Goal: Information Seeking & Learning: Find contact information

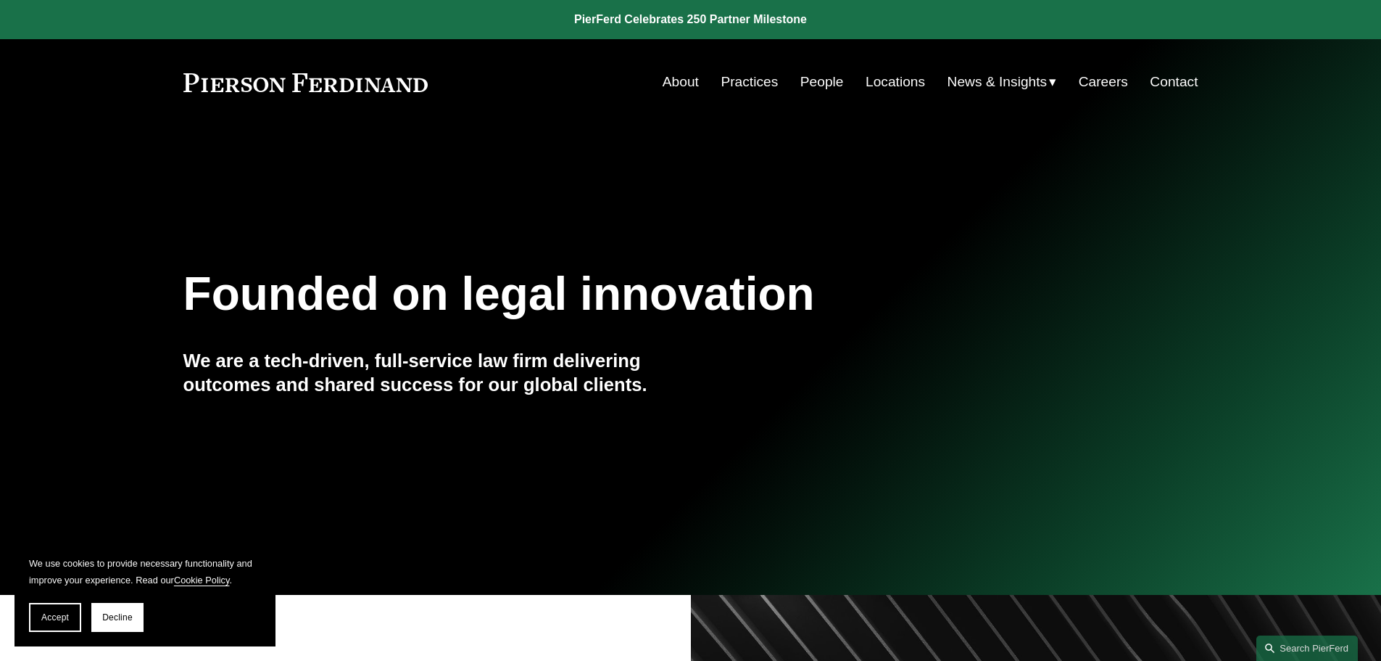
click at [883, 81] on link "Locations" at bounding box center [895, 82] width 59 height 28
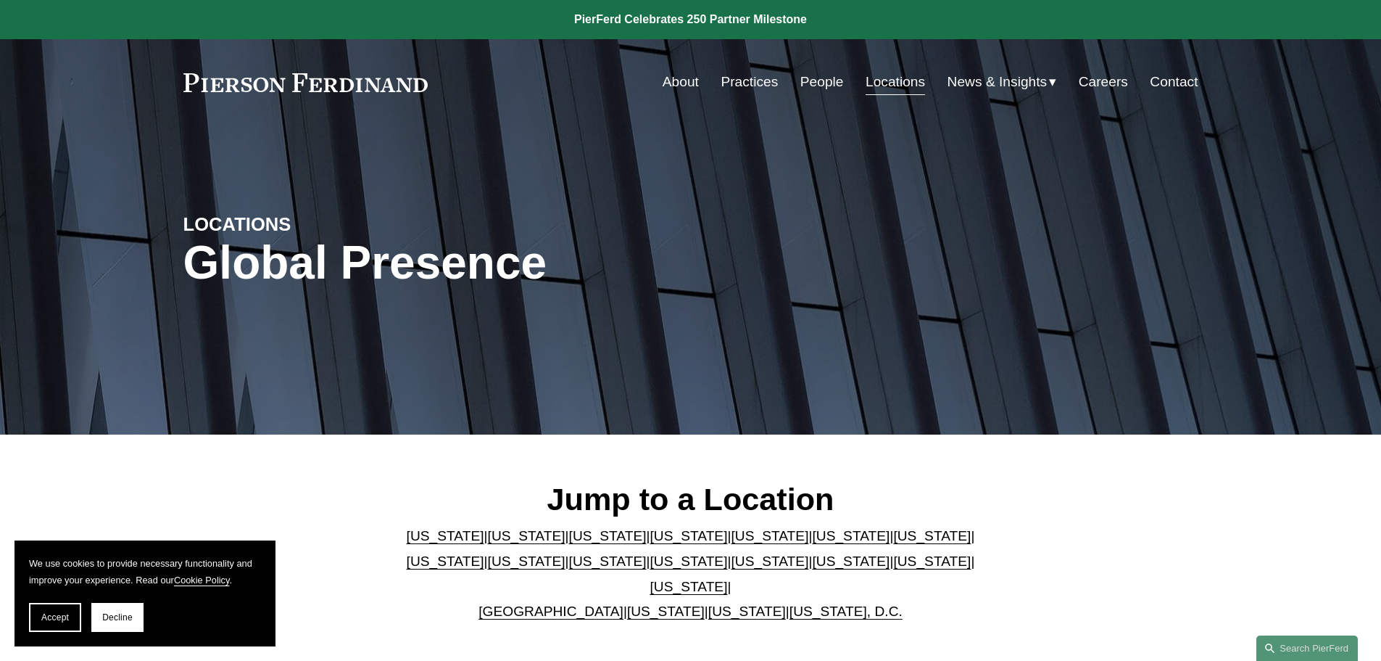
click at [728, 579] on link "[US_STATE]" at bounding box center [689, 586] width 78 height 15
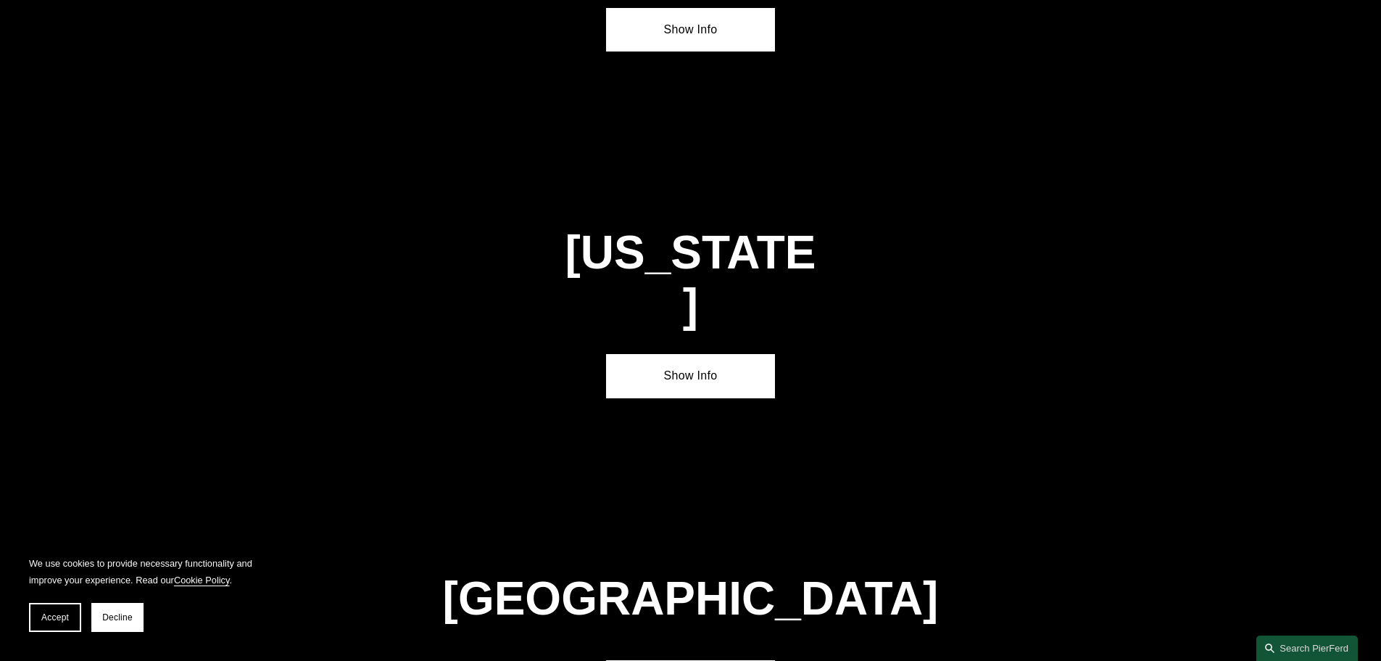
scroll to position [4935, 0]
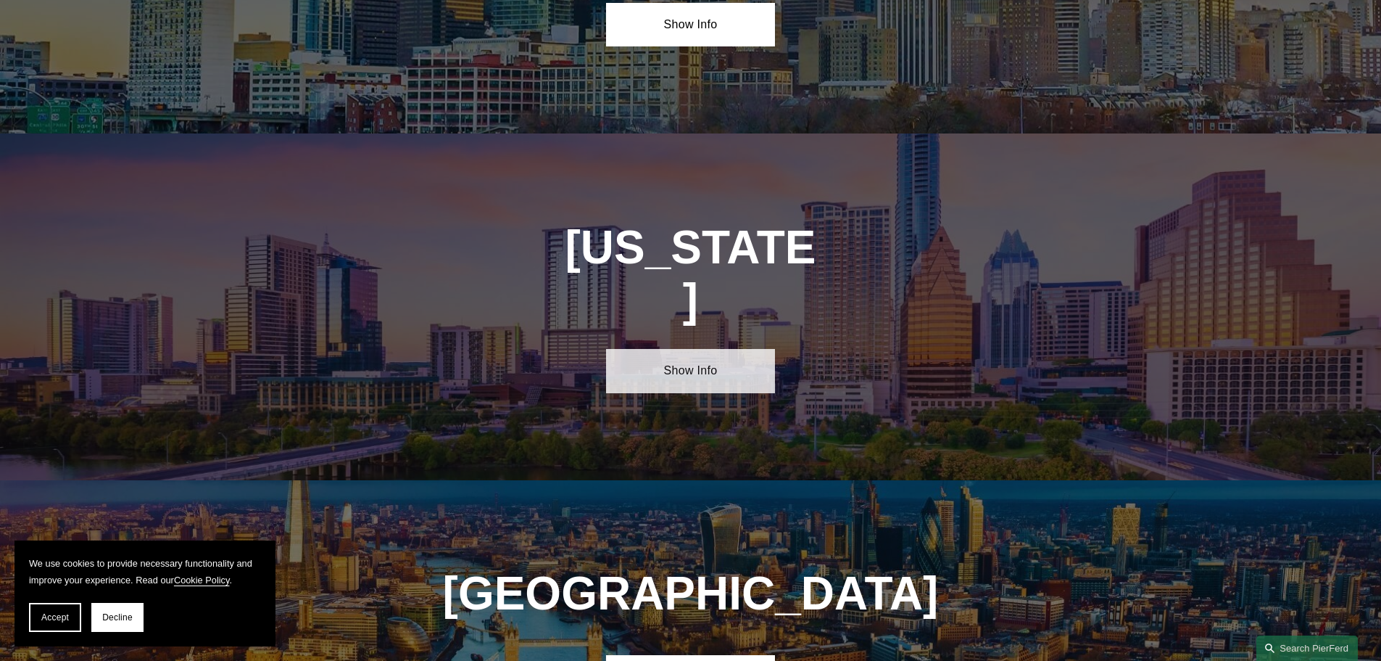
click at [656, 349] on link "Show Info" at bounding box center [690, 371] width 169 height 44
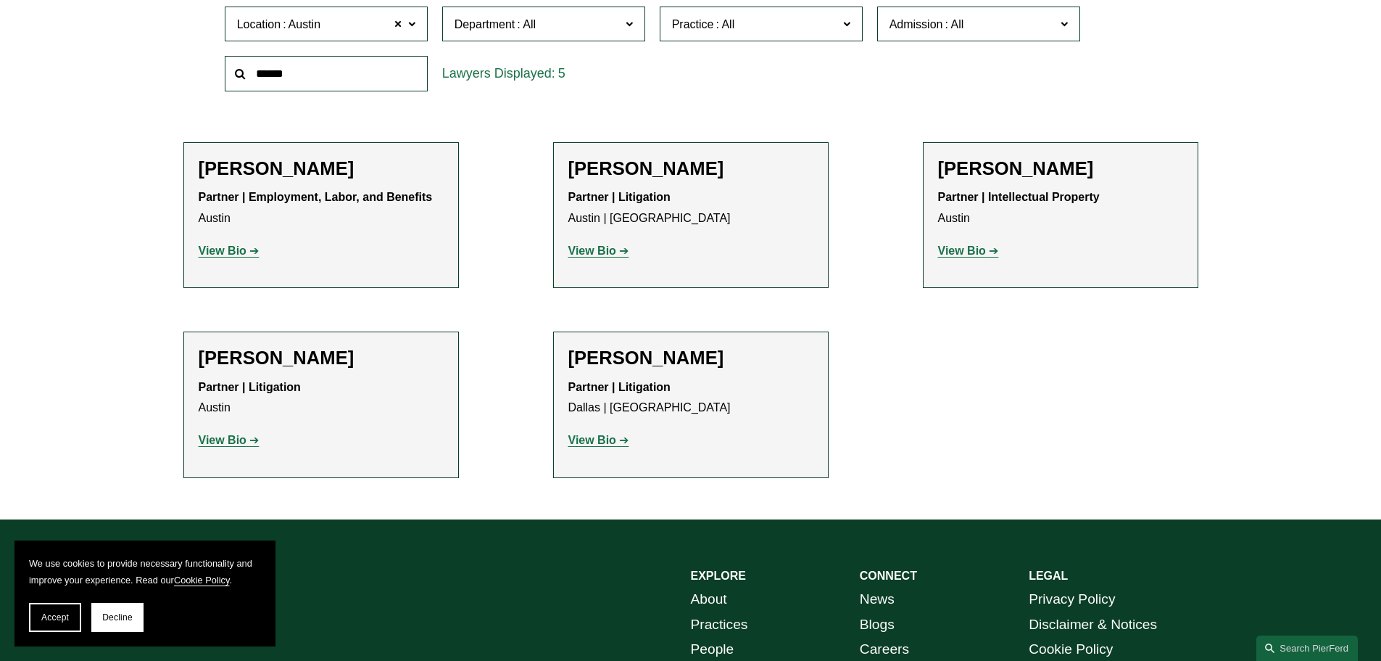
scroll to position [435, 0]
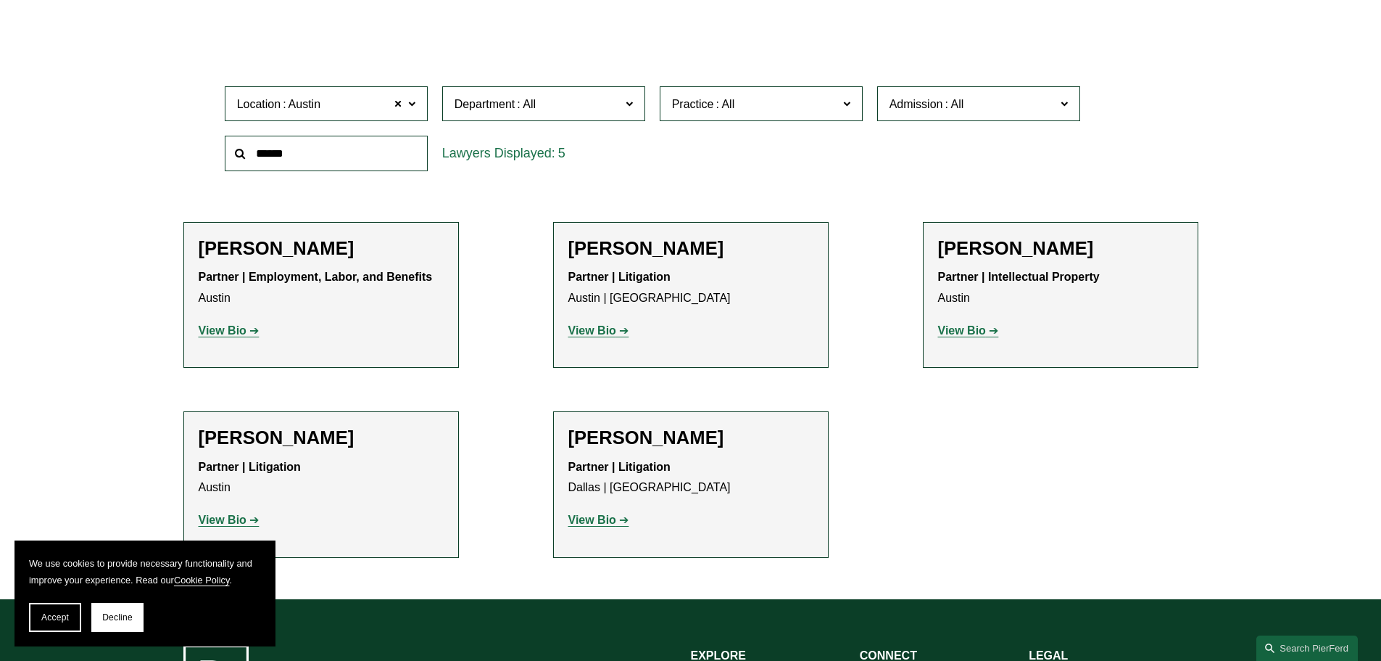
click at [412, 103] on span at bounding box center [411, 103] width 7 height 19
click at [845, 105] on span at bounding box center [846, 103] width 7 height 19
click at [0, 0] on link "Real Estate" at bounding box center [0, 0] width 0 height 0
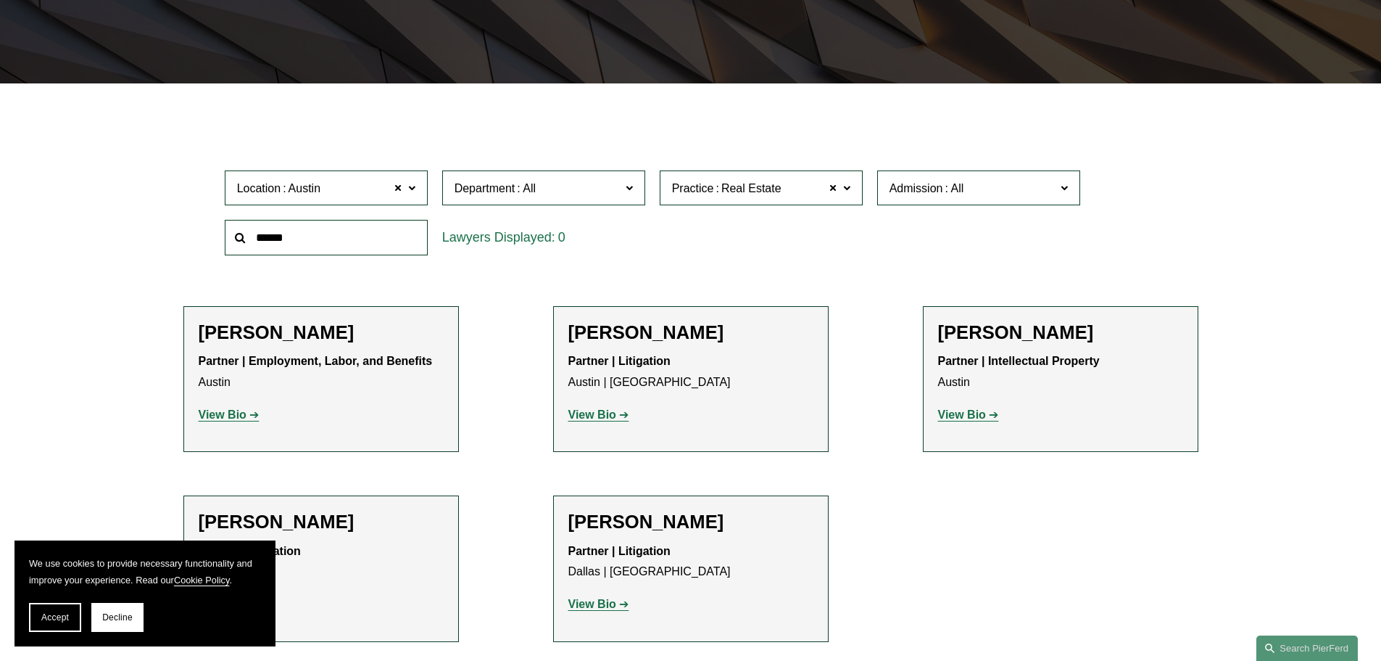
scroll to position [290, 0]
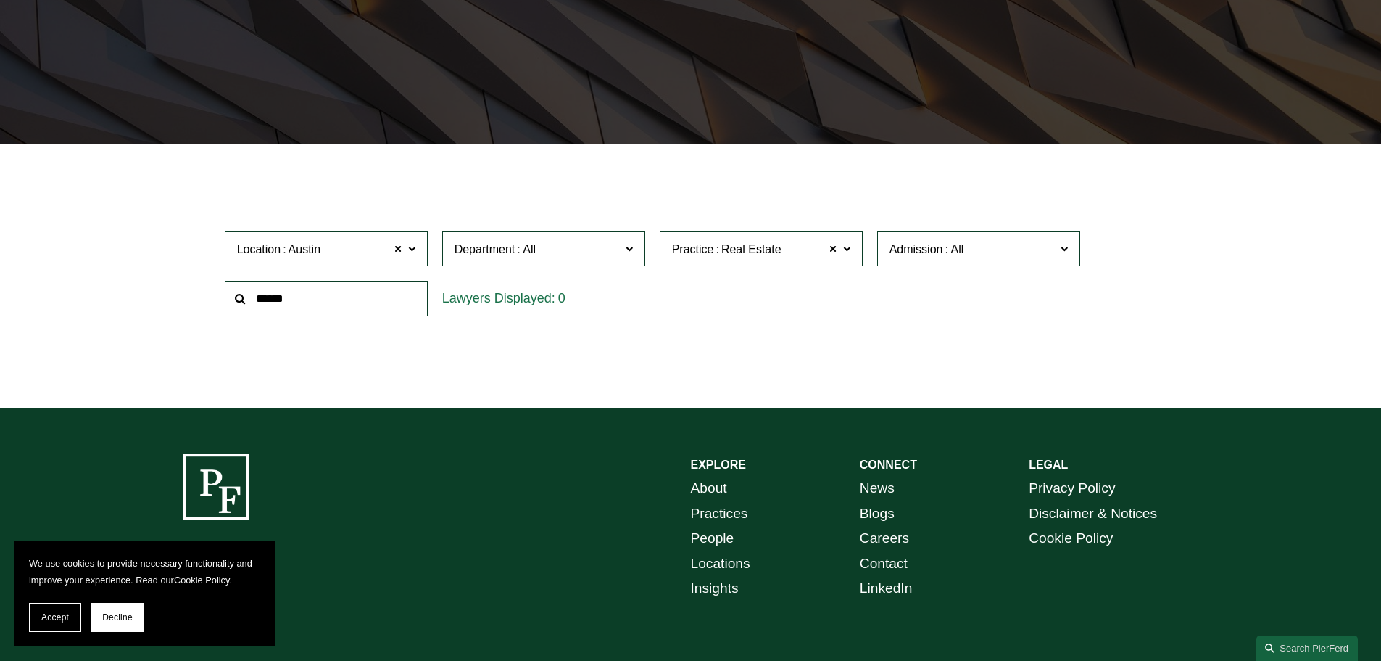
click at [410, 250] on span at bounding box center [411, 248] width 7 height 19
click at [398, 252] on span at bounding box center [398, 248] width 9 height 19
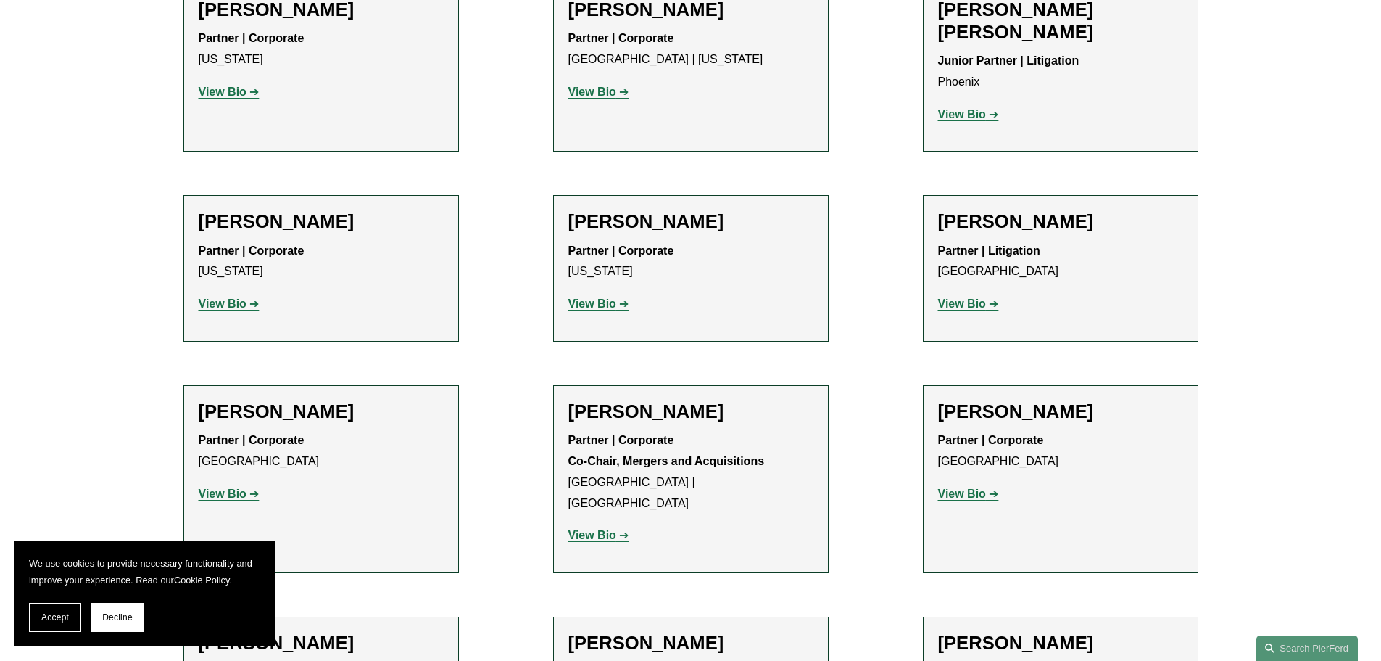
scroll to position [587, 0]
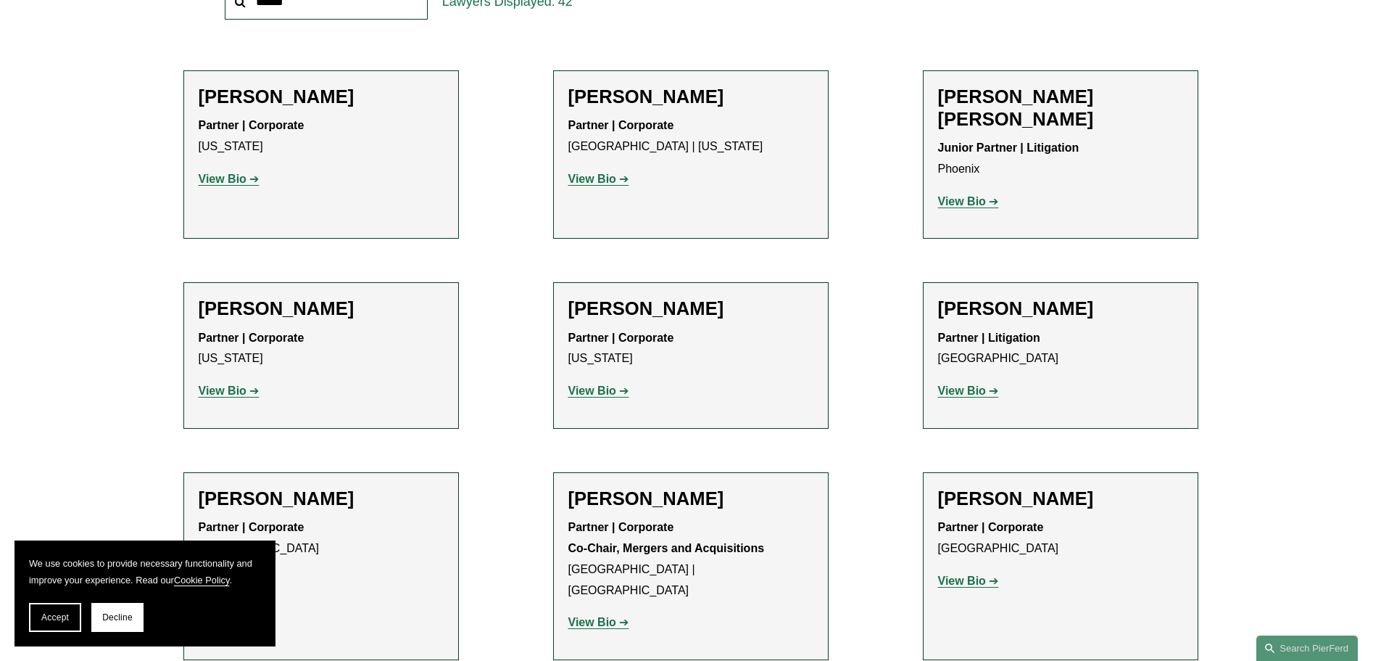
click at [587, 176] on strong "View Bio" at bounding box center [593, 179] width 48 height 12
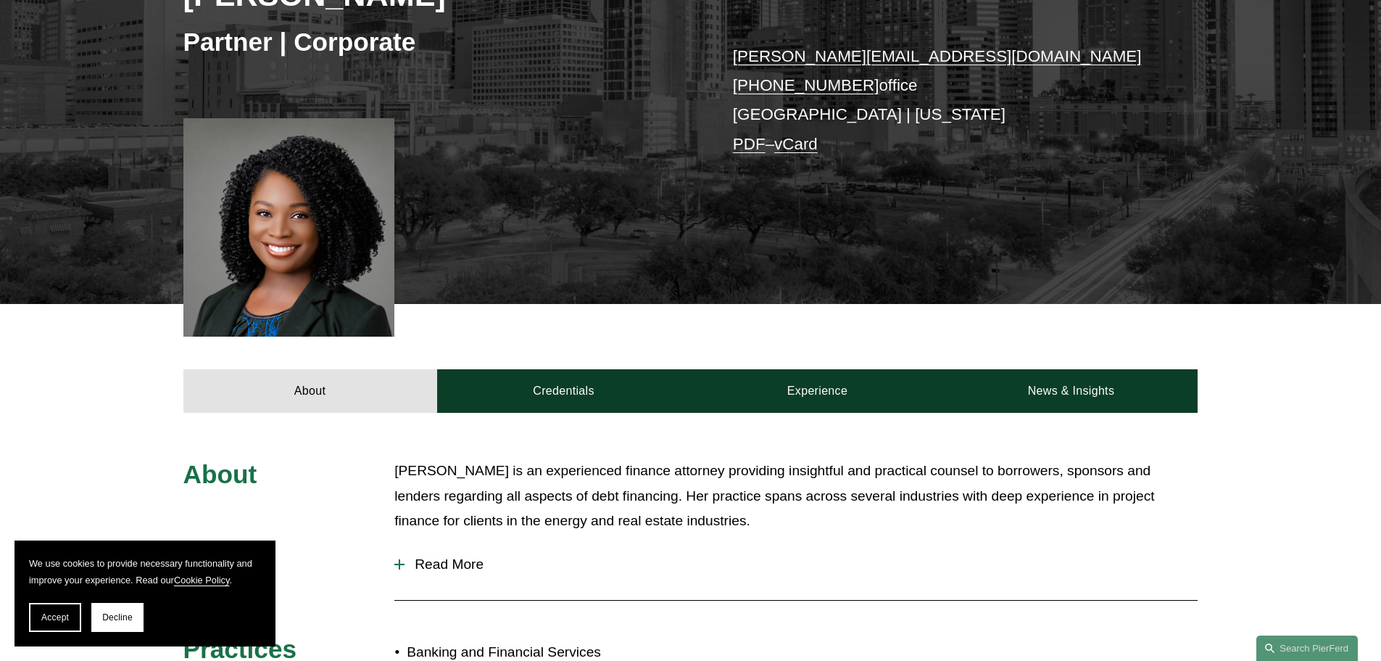
scroll to position [290, 0]
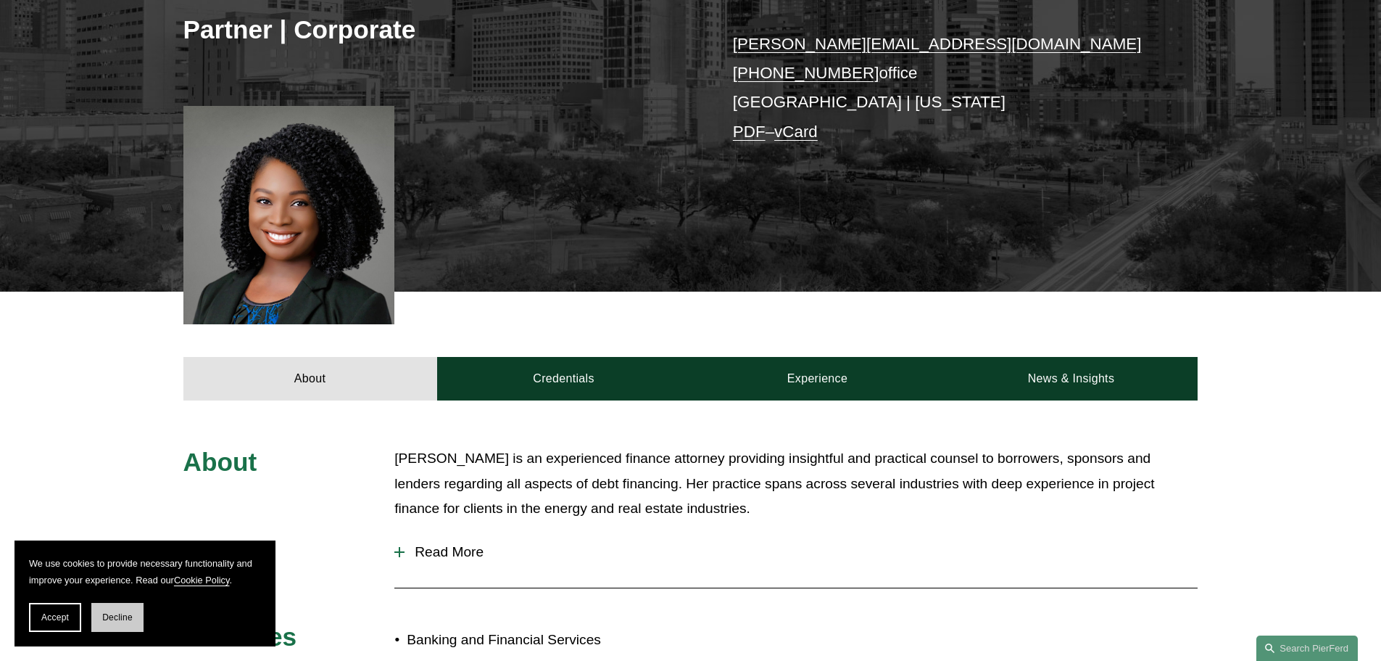
click at [110, 613] on span "Decline" at bounding box center [117, 617] width 30 height 10
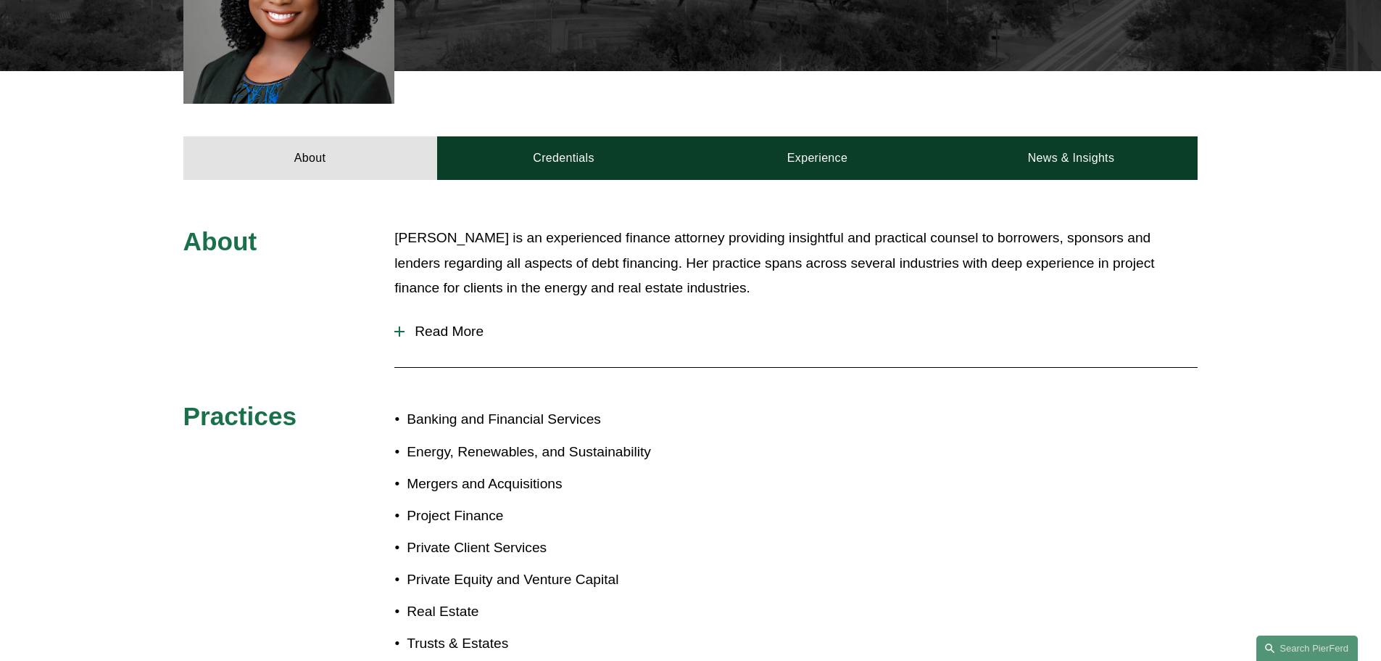
scroll to position [508, 0]
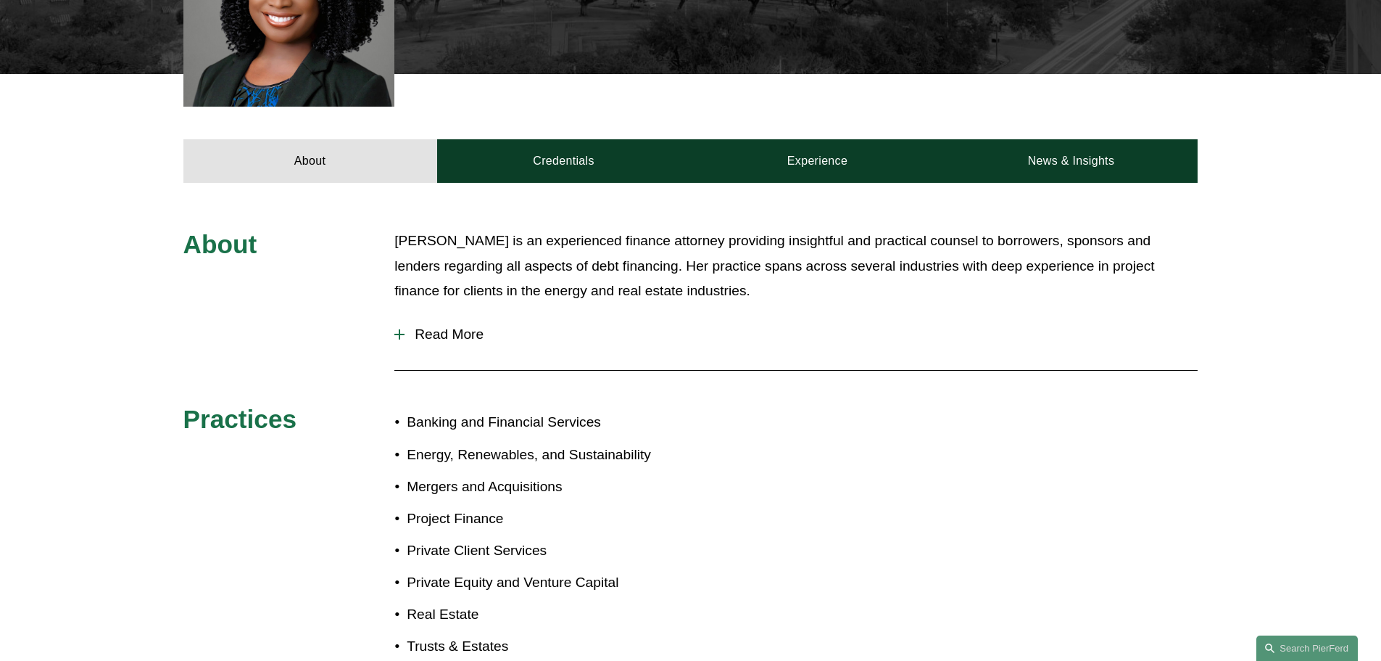
click at [403, 328] on button "Read More" at bounding box center [795, 334] width 803 height 38
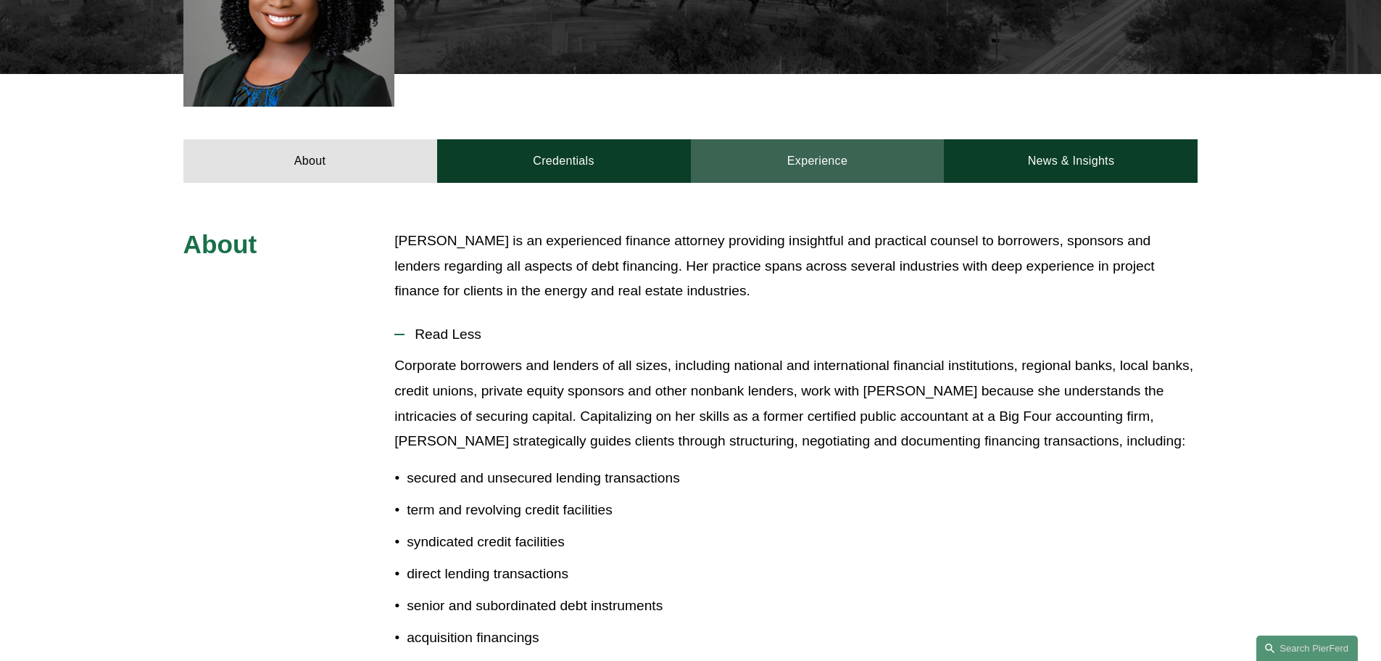
click at [806, 155] on link "Experience" at bounding box center [818, 161] width 254 height 44
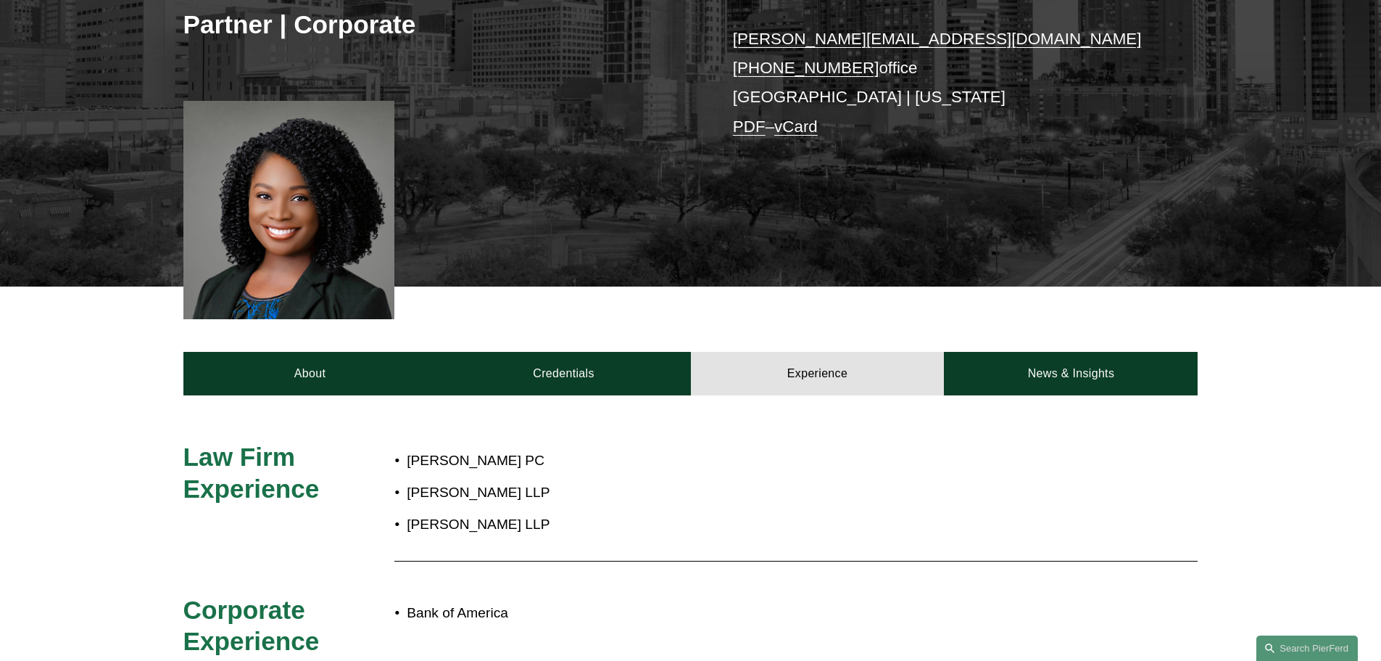
scroll to position [290, 0]
